Goal: Obtain resource: Obtain resource

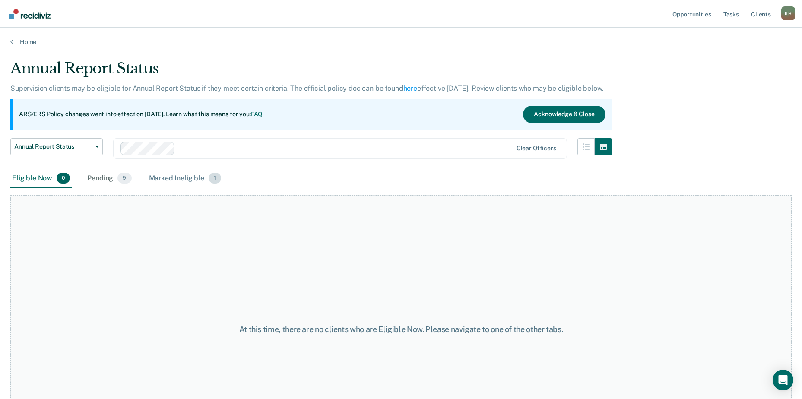
click at [194, 179] on div "Marked Ineligible 1" at bounding box center [185, 178] width 76 height 19
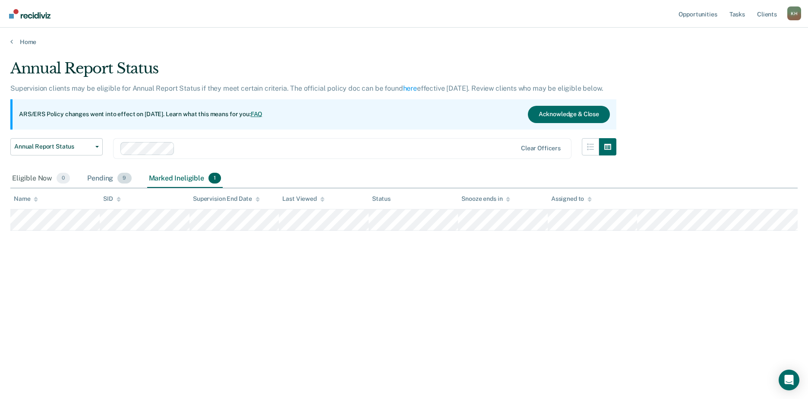
click at [104, 180] on div "Pending 9" at bounding box center [108, 178] width 47 height 19
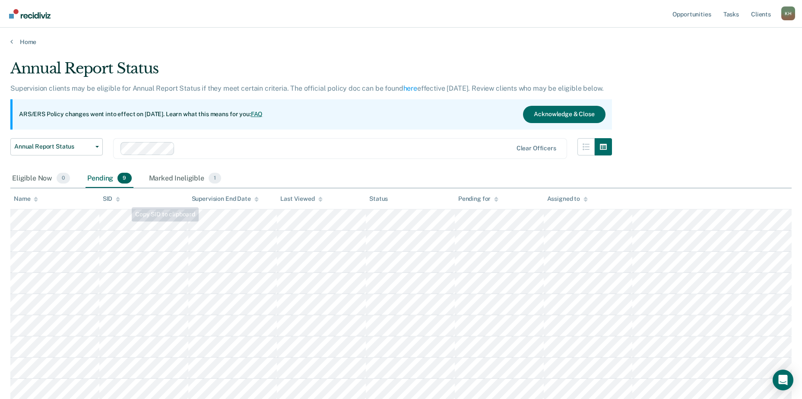
scroll to position [1, 0]
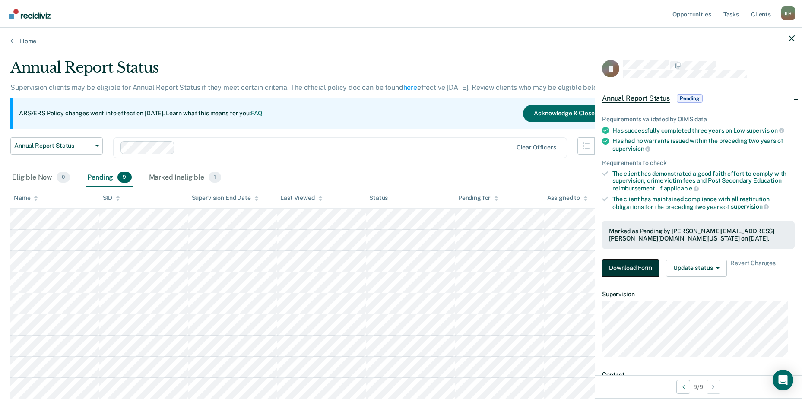
click at [613, 265] on button "Download Form" at bounding box center [630, 268] width 57 height 17
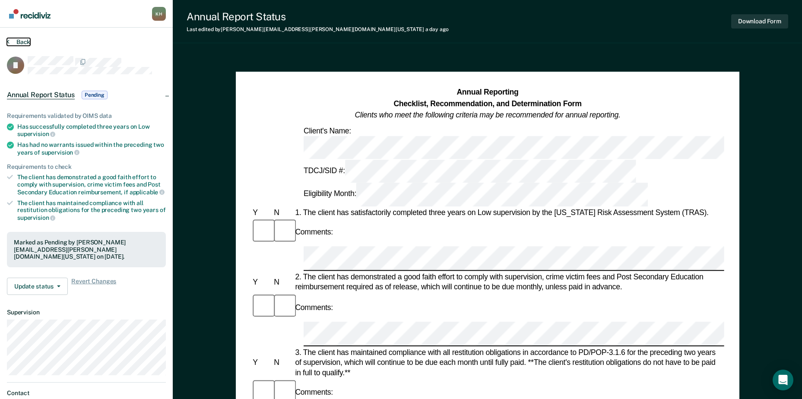
click at [15, 40] on button "Back" at bounding box center [18, 42] width 23 height 8
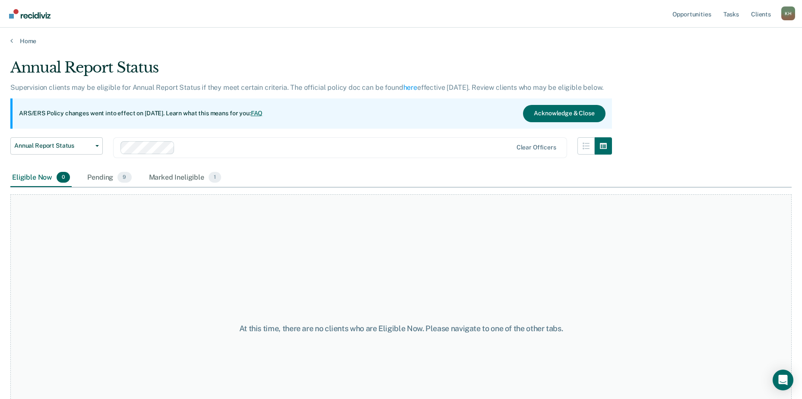
click at [42, 178] on div "Eligible Now 0" at bounding box center [40, 177] width 61 height 19
click at [97, 146] on icon "button" at bounding box center [96, 146] width 3 height 2
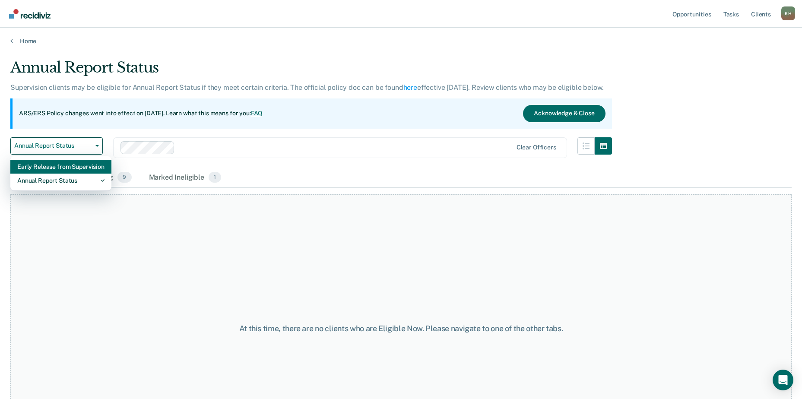
click at [95, 166] on div "Early Release from Supervision" at bounding box center [60, 167] width 87 height 14
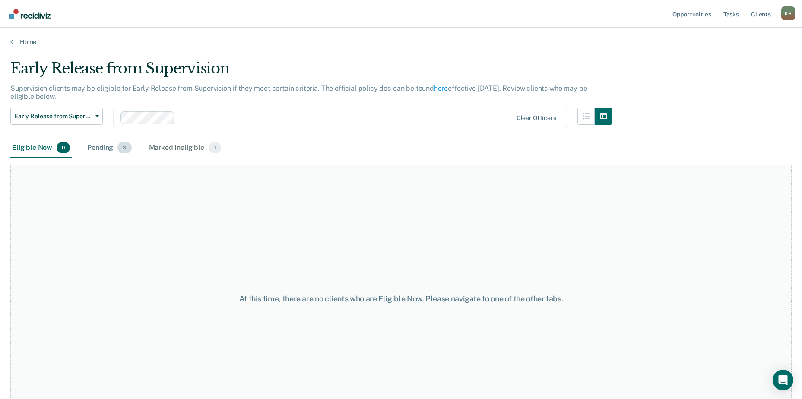
click at [97, 147] on div "Pending 3" at bounding box center [108, 148] width 47 height 19
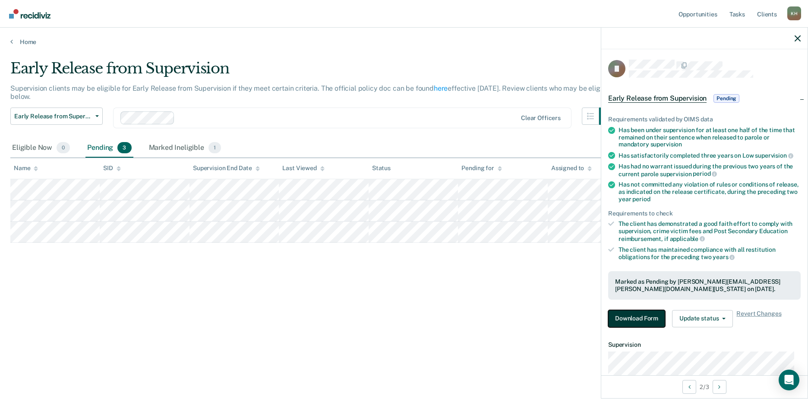
click at [636, 318] on button "Download Form" at bounding box center [636, 318] width 57 height 17
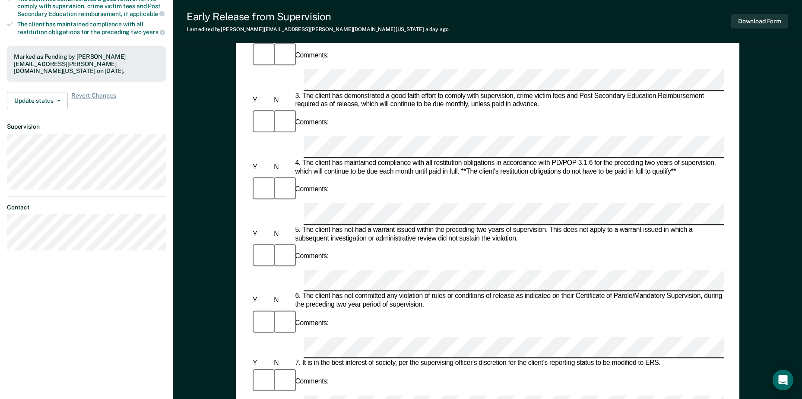
scroll to position [389, 0]
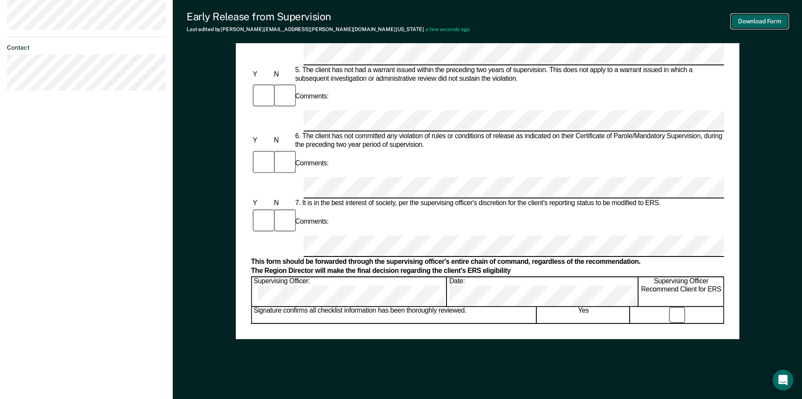
click at [762, 22] on button "Download Form" at bounding box center [759, 21] width 57 height 14
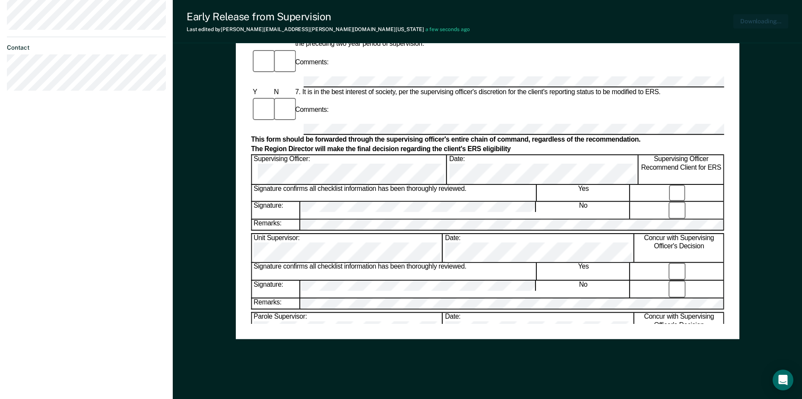
scroll to position [0, 0]
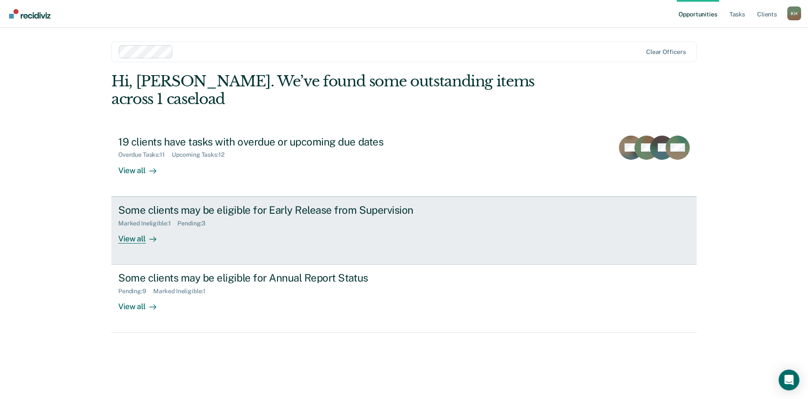
click at [237, 204] on div "Some clients may be eligible for Early Release from Supervision" at bounding box center [269, 210] width 303 height 13
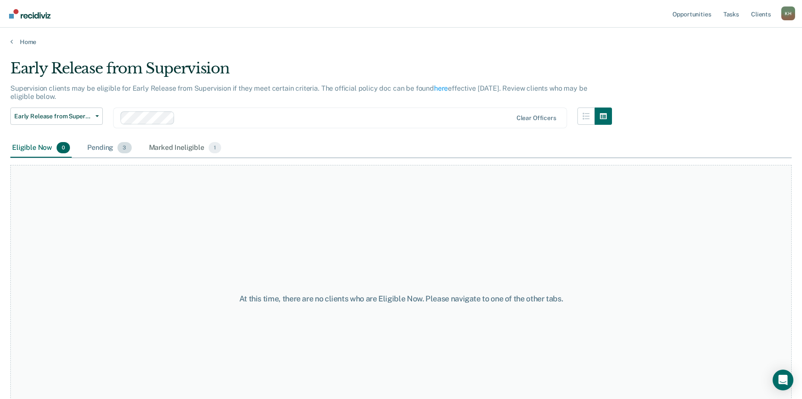
click at [104, 149] on div "Pending 3" at bounding box center [108, 148] width 47 height 19
